Goal: Information Seeking & Learning: Check status

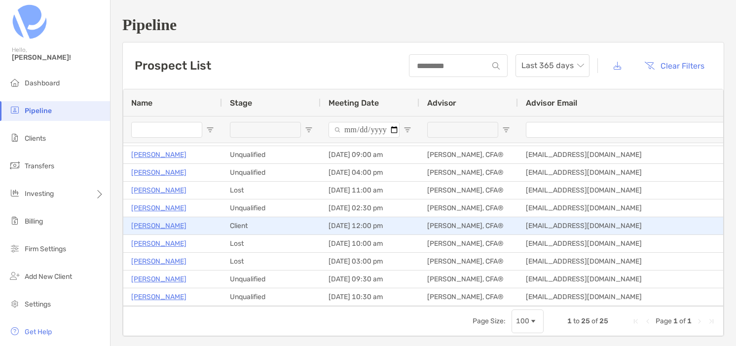
click at [148, 223] on p "Amogh Jayavant" at bounding box center [158, 225] width 55 height 12
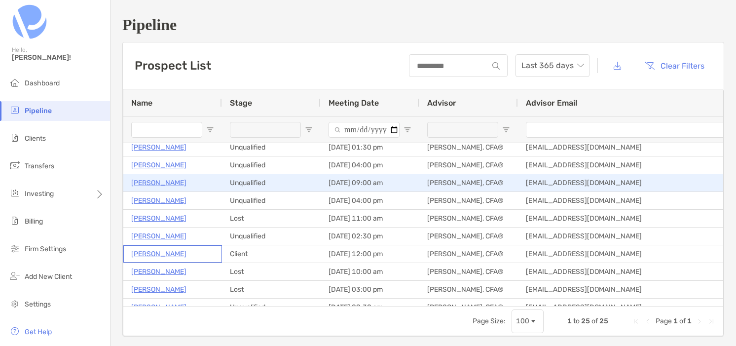
scroll to position [116, 0]
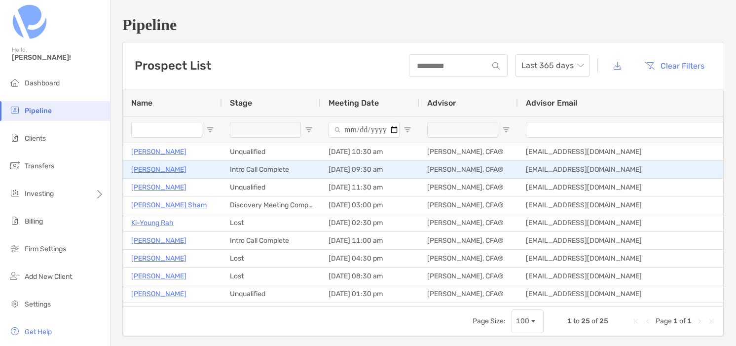
click at [154, 169] on p "[PERSON_NAME]" at bounding box center [158, 169] width 55 height 12
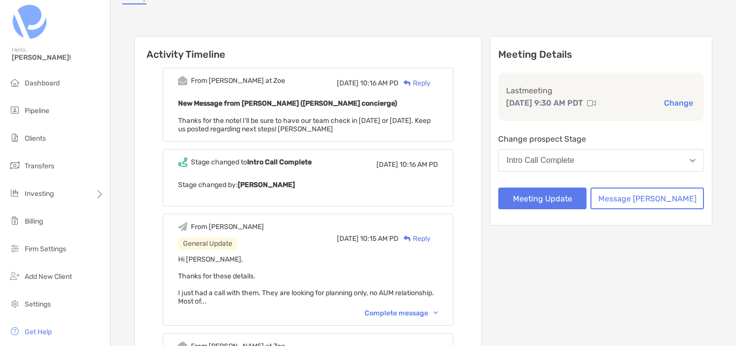
scroll to position [77, 0]
click at [411, 309] on div "Complete message" at bounding box center [400, 312] width 73 height 8
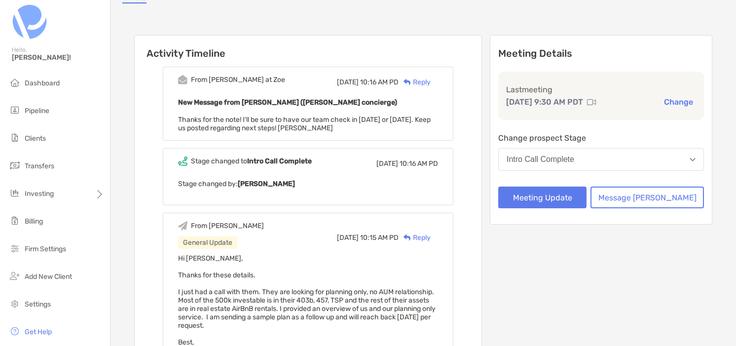
click at [283, 20] on div "Activity Timeline From [PERSON_NAME] at [PERSON_NAME][DATE] 10:16 AM PD Reply N…" at bounding box center [423, 345] width 602 height 664
